Goal: Information Seeking & Learning: Learn about a topic

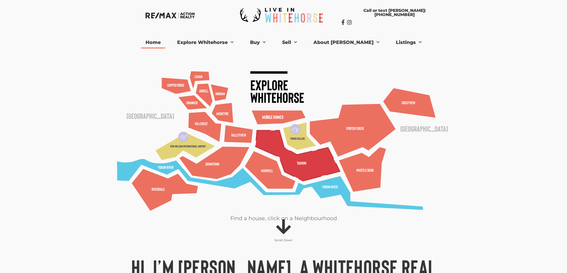
click at [277, 145] on polygon at bounding box center [297, 156] width 84 height 51
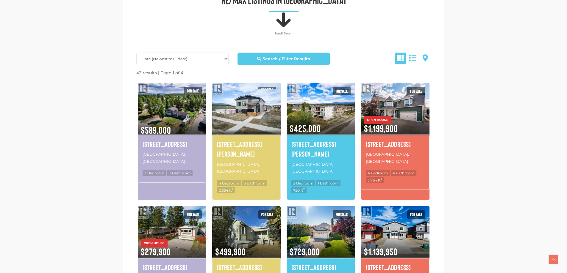
scroll to position [327, 0]
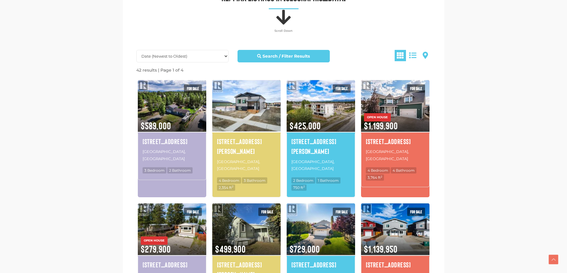
click at [266, 114] on img at bounding box center [246, 106] width 68 height 54
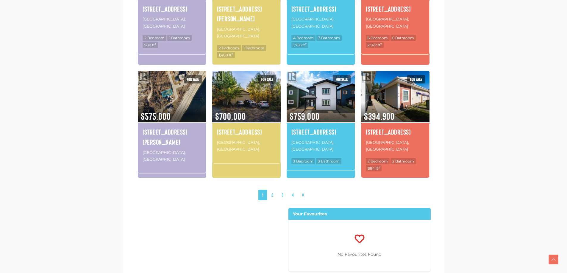
scroll to position [595, 0]
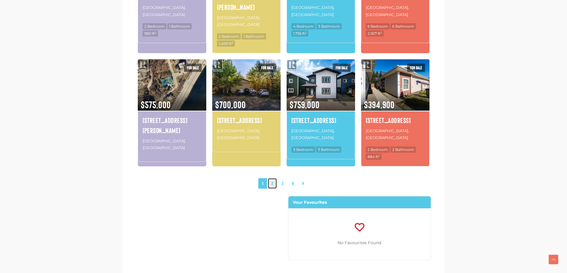
click at [272, 179] on link "2" at bounding box center [272, 184] width 9 height 10
click at [285, 179] on link "3" at bounding box center [282, 184] width 9 height 10
drag, startPoint x: 38, startPoint y: 0, endPoint x: 519, endPoint y: 123, distance: 496.5
